Goal: Task Accomplishment & Management: Manage account settings

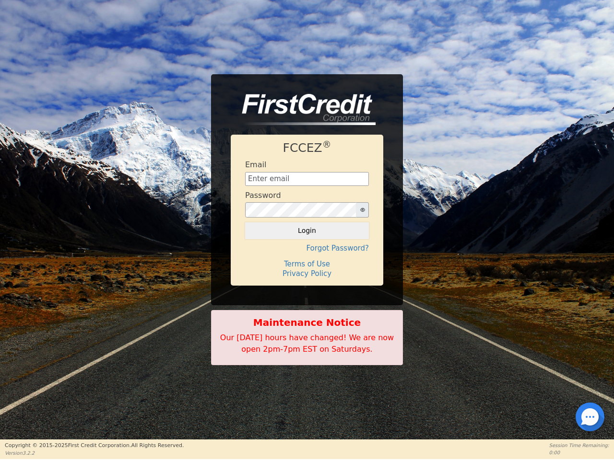
click at [362, 210] on icon "button" at bounding box center [362, 210] width 5 height 4
click at [307, 231] on button "Login" at bounding box center [307, 231] width 124 height 16
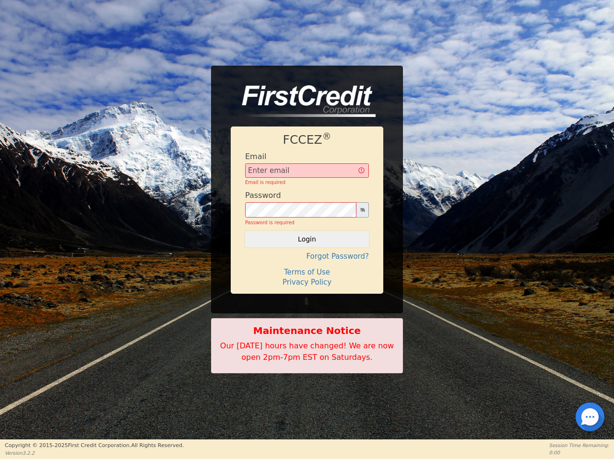
click at [307, 248] on div "FCCEZ ® Email Email is required Password Password is required Login Forgot Pass…" at bounding box center [307, 210] width 153 height 167
click at [307, 264] on div "FCCEZ ® Email Email is required Password Password is required Login Forgot Pass…" at bounding box center [307, 210] width 153 height 167
click at [307, 274] on h4 "Terms of Use" at bounding box center [307, 272] width 124 height 9
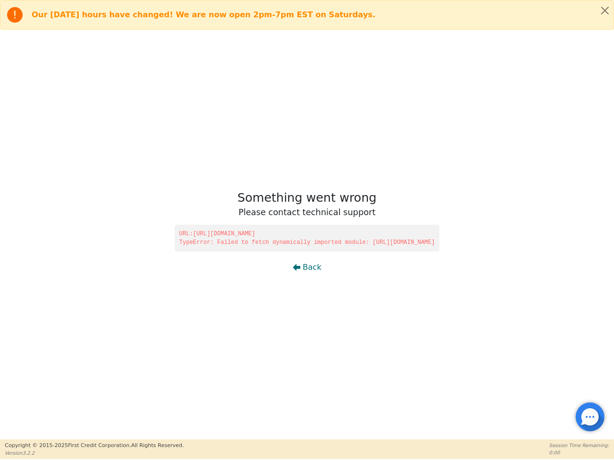
click at [590, 417] on div at bounding box center [590, 417] width 2 height 2
